Goal: Transaction & Acquisition: Purchase product/service

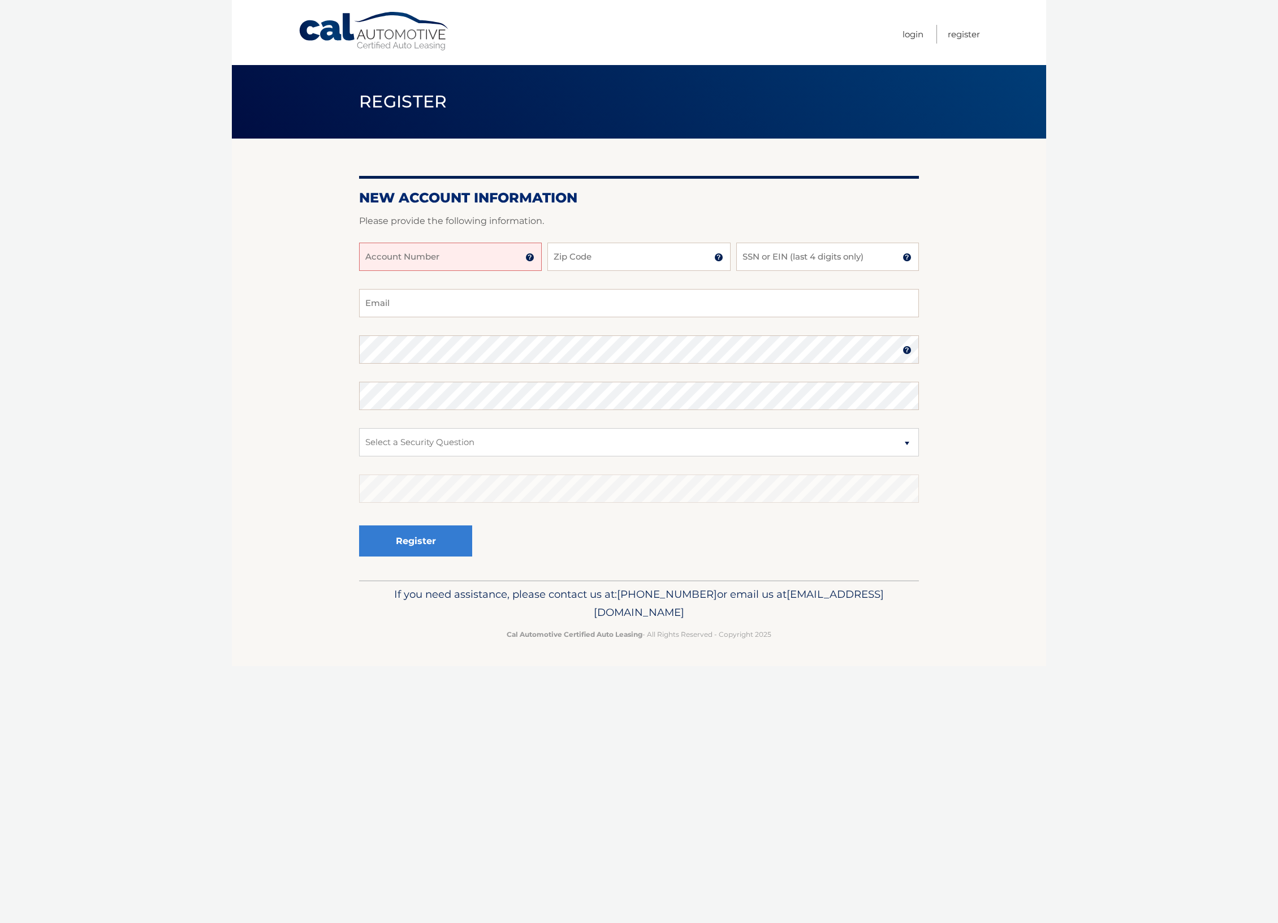
click at [402, 263] on input "Account Number" at bounding box center [450, 257] width 183 height 28
type input "44455968335"
click at [595, 249] on input "Zip Code" at bounding box center [638, 257] width 183 height 28
type input "33418"
drag, startPoint x: 793, startPoint y: 260, endPoint x: 800, endPoint y: 258, distance: 8.1
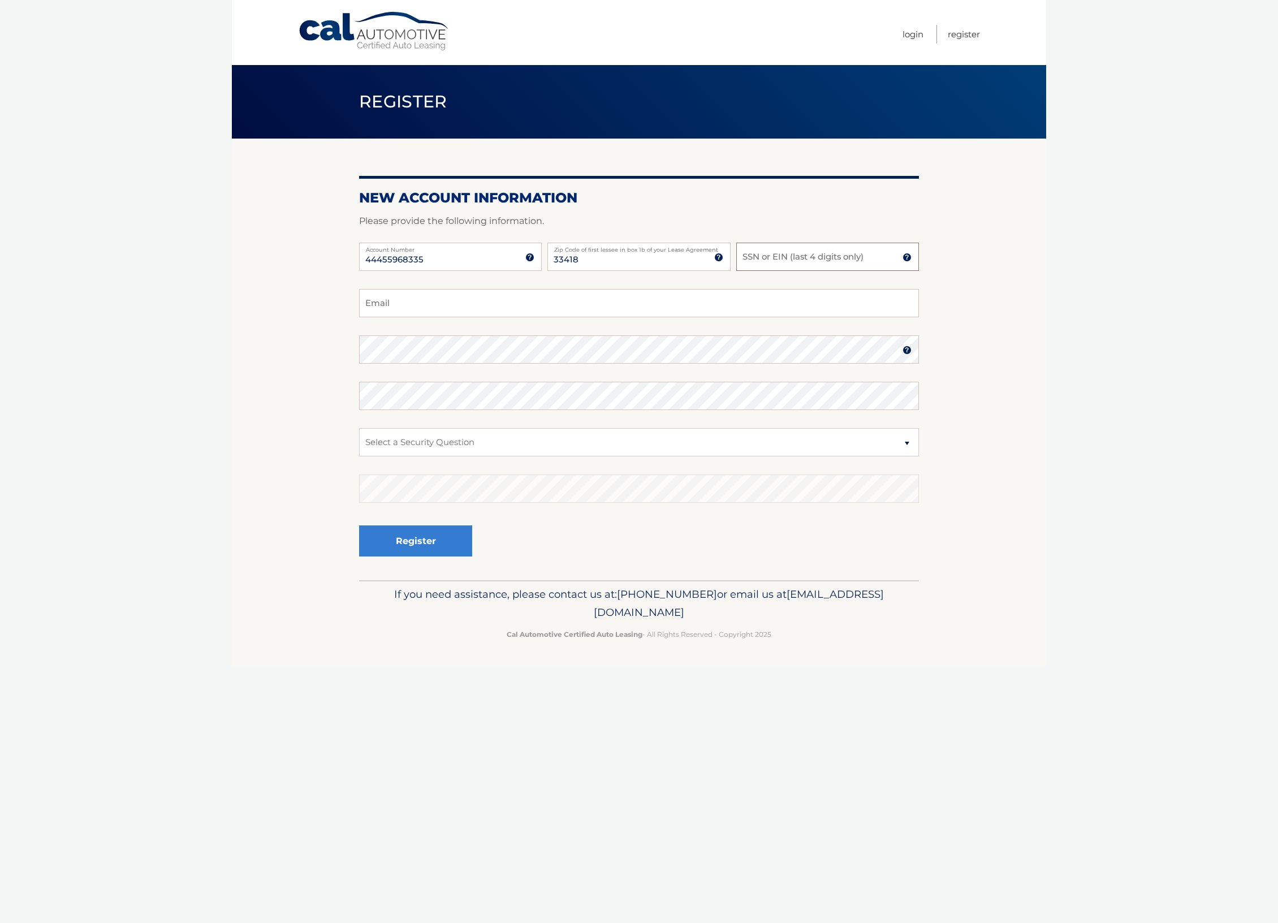
click at [793, 259] on input "SSN or EIN (last 4 digits only)" at bounding box center [827, 257] width 183 height 28
type input "3"
type input "9089"
click at [677, 298] on input "Email" at bounding box center [639, 303] width 560 height 28
type input "philipdugan@gmail.com"
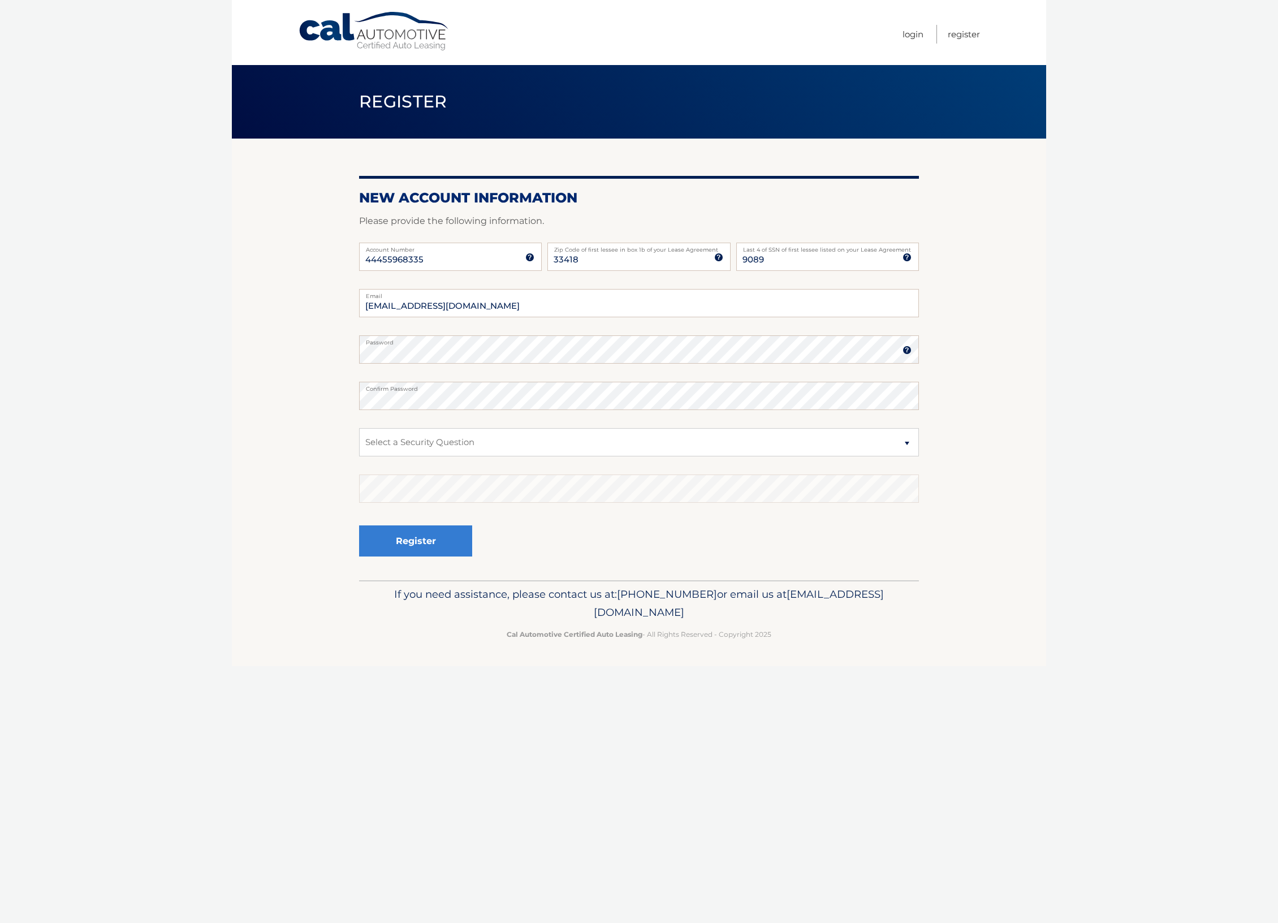
click at [278, 434] on section "New Account Information Please provide the following information. 44455968335 A…" at bounding box center [639, 358] width 814 height 441
click at [380, 441] on select "Select a Security Question What was the name of your elementary school? What is…" at bounding box center [639, 442] width 560 height 28
select select "1"
click at [359, 428] on select "Select a Security Question What was the name of your elementary school? What is…" at bounding box center [639, 442] width 560 height 28
click at [414, 535] on button "Register" at bounding box center [415, 540] width 113 height 31
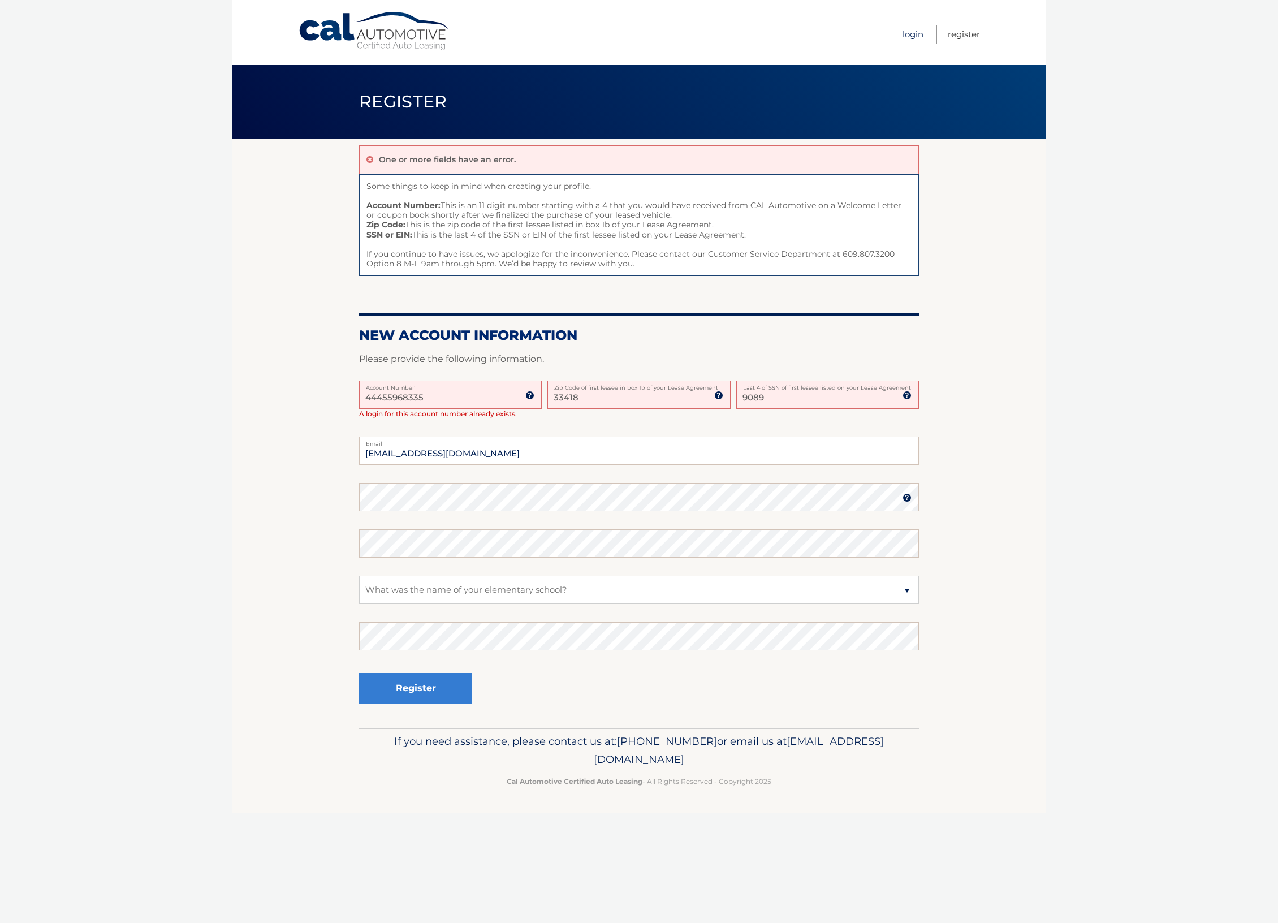
drag, startPoint x: 909, startPoint y: 27, endPoint x: 905, endPoint y: 36, distance: 9.9
click at [909, 27] on link "Login" at bounding box center [912, 34] width 21 height 19
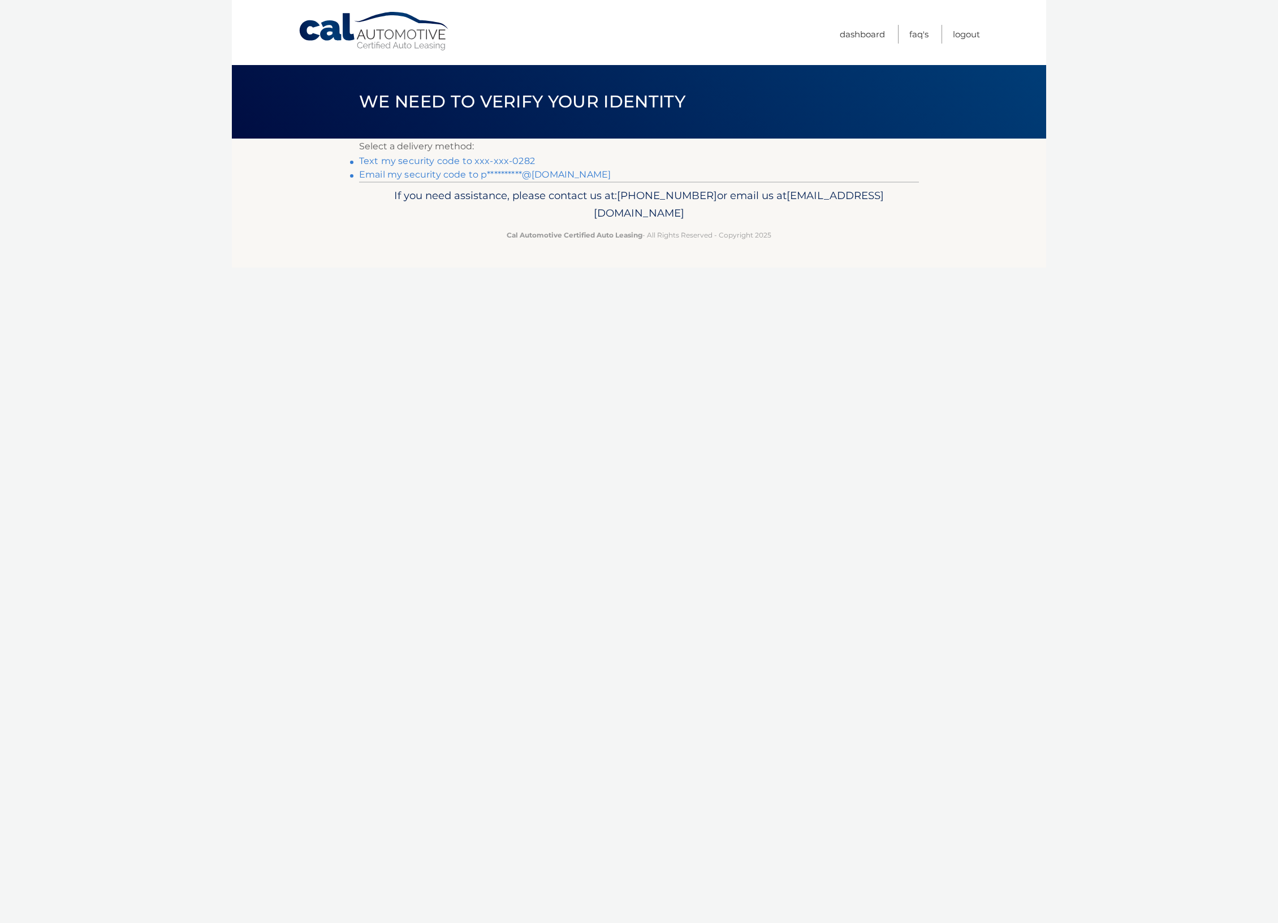
click at [376, 159] on link "Text my security code to xxx-xxx-0282" at bounding box center [447, 160] width 176 height 11
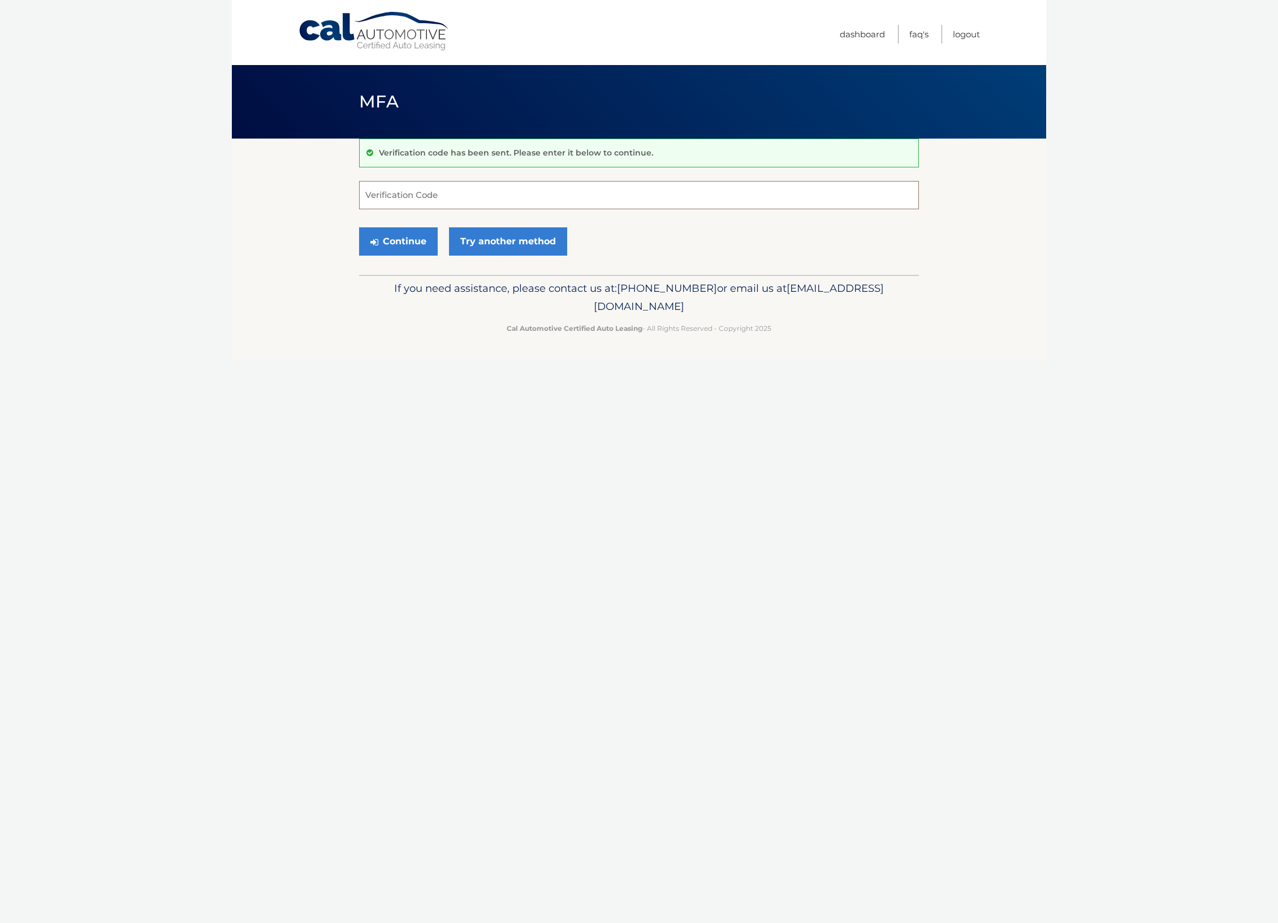
click at [433, 201] on input "Verification Code" at bounding box center [639, 195] width 560 height 28
type input "026369"
click at [419, 247] on button "Continue" at bounding box center [398, 241] width 79 height 28
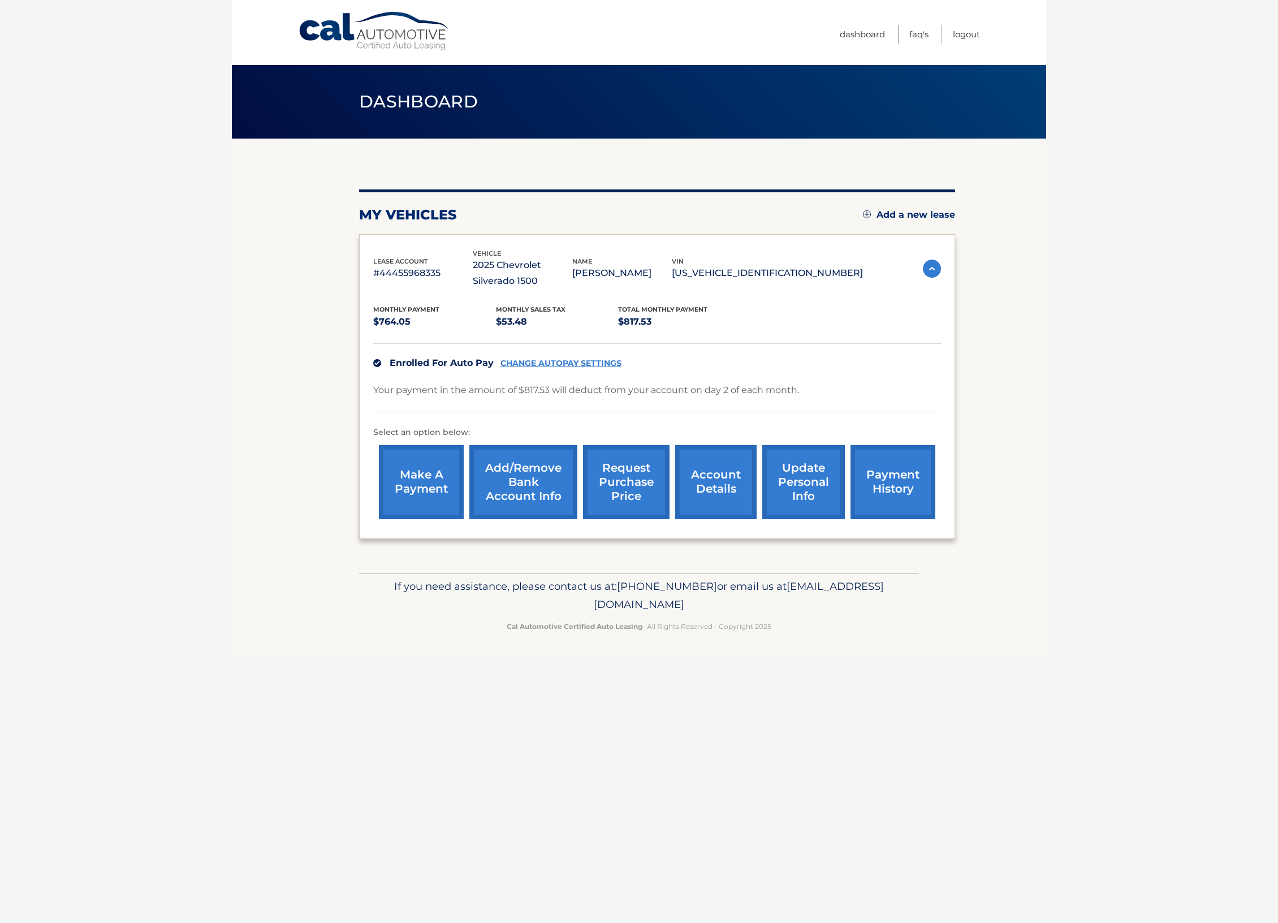
click at [431, 495] on link "make a payment" at bounding box center [421, 482] width 85 height 74
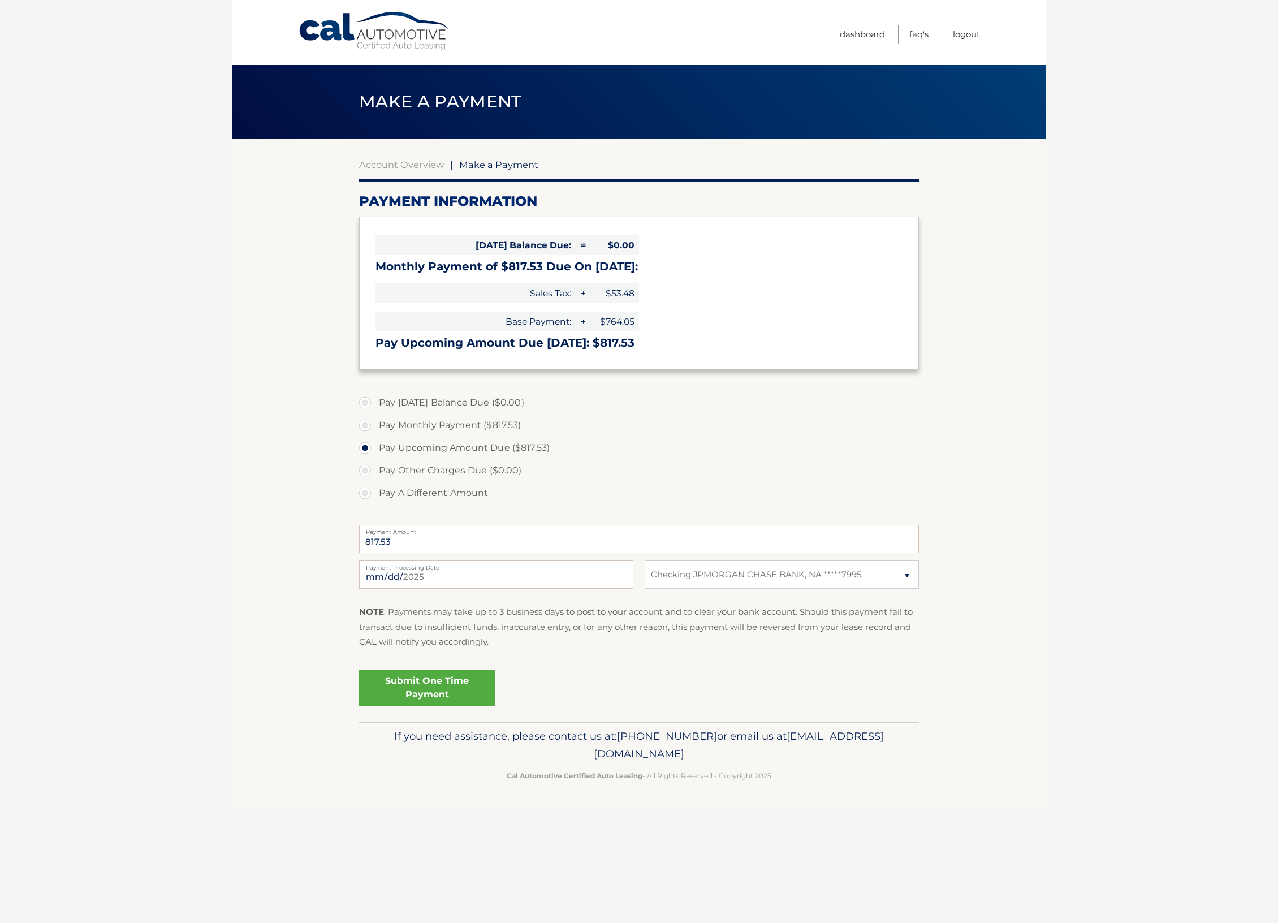
select select "YzJiNGQzNDYtOWY3YS00Y2NjLWJkMzQtNjQ3ZmRiODY0YWQw"
click at [465, 686] on link "Submit One Time Payment" at bounding box center [427, 687] width 136 height 36
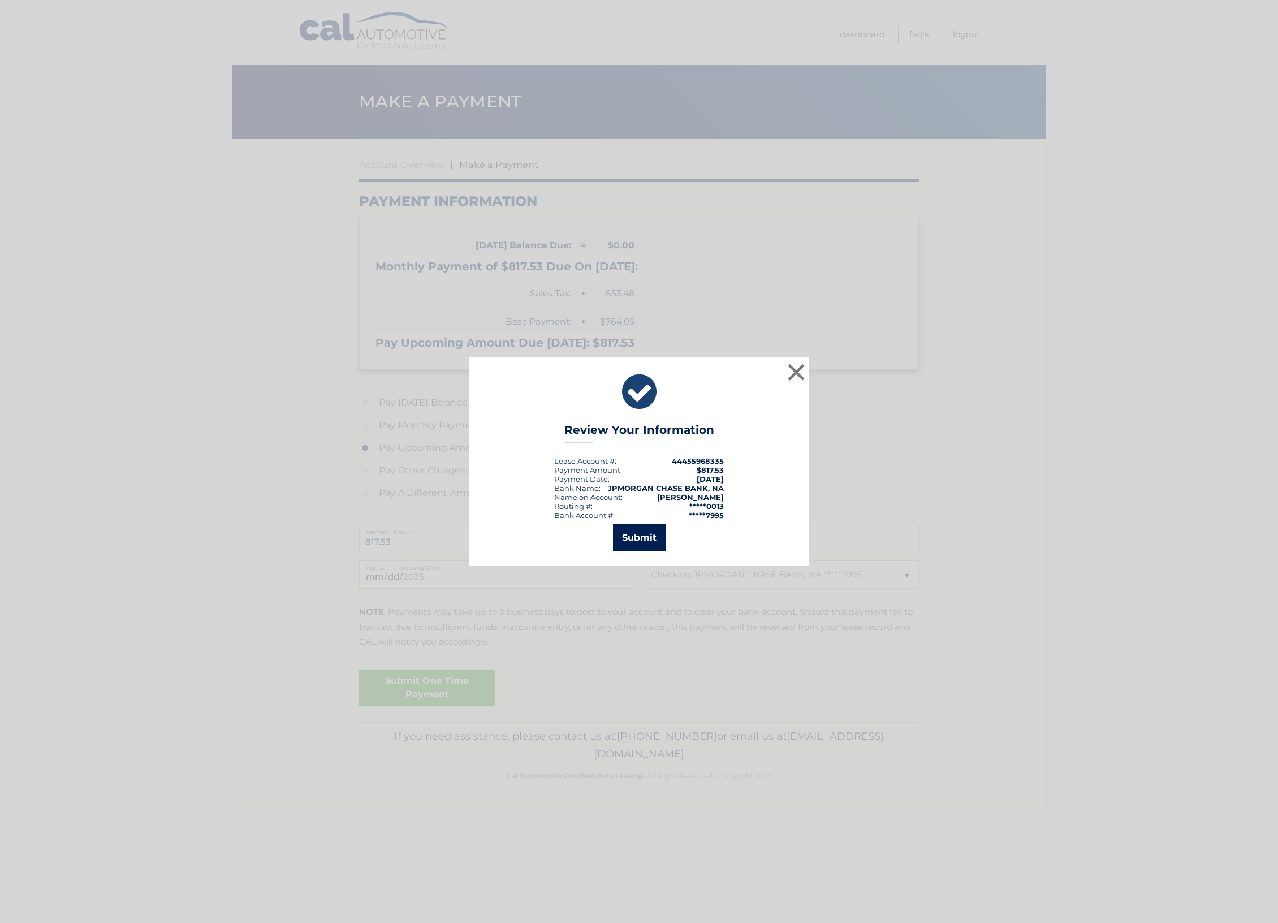
click at [646, 538] on button "Submit" at bounding box center [639, 537] width 53 height 27
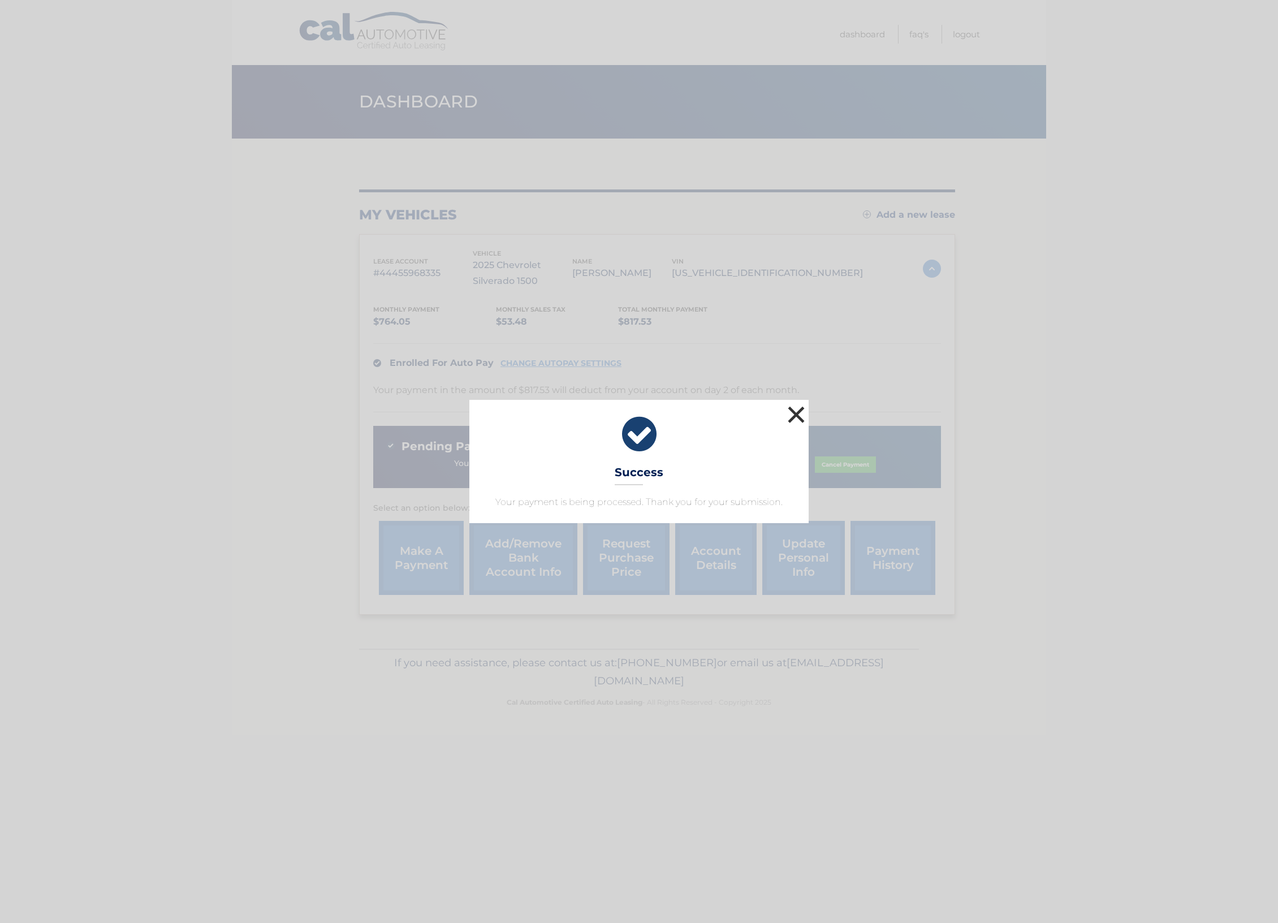
click at [798, 414] on button "×" at bounding box center [796, 414] width 23 height 23
